Goal: Use online tool/utility: Utilize a website feature to perform a specific function

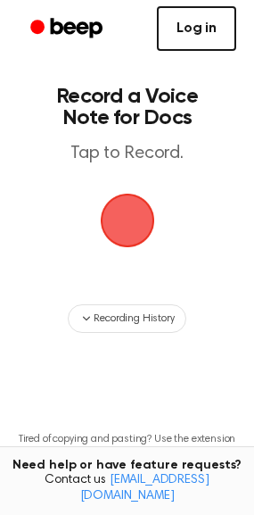
click at [206, 47] on link "Log in" at bounding box center [196, 28] width 79 height 45
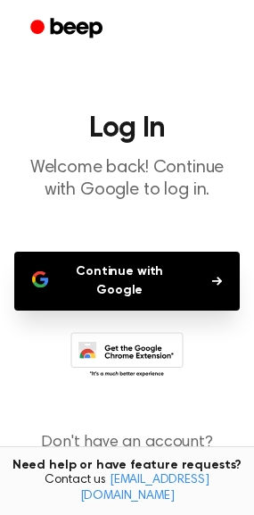
click at [124, 235] on main "Log In Welcome back! Continue with Google to log in. Continue with Google Don't…" at bounding box center [127, 281] width 254 height 563
click at [124, 259] on button "Continue with Google" at bounding box center [127, 281] width 226 height 59
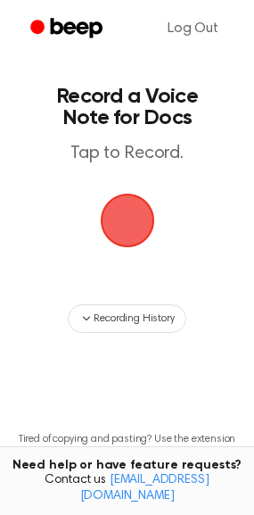
click at [120, 208] on span "button" at bounding box center [128, 220] width 50 height 50
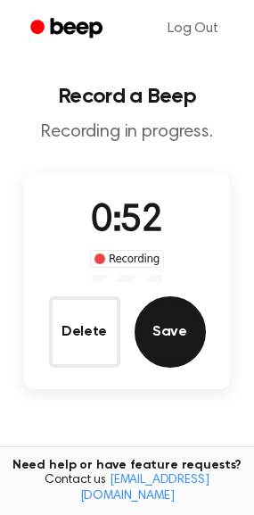
click at [149, 329] on button "Save" at bounding box center [170, 331] width 71 height 71
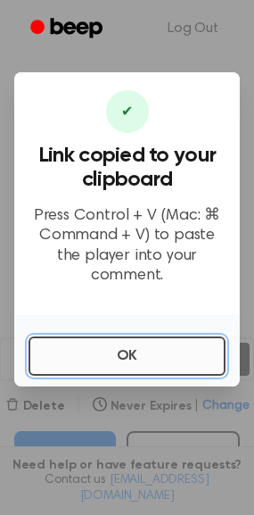
click at [148, 336] on button "OK" at bounding box center [127, 355] width 197 height 39
